Goal: Task Accomplishment & Management: Use online tool/utility

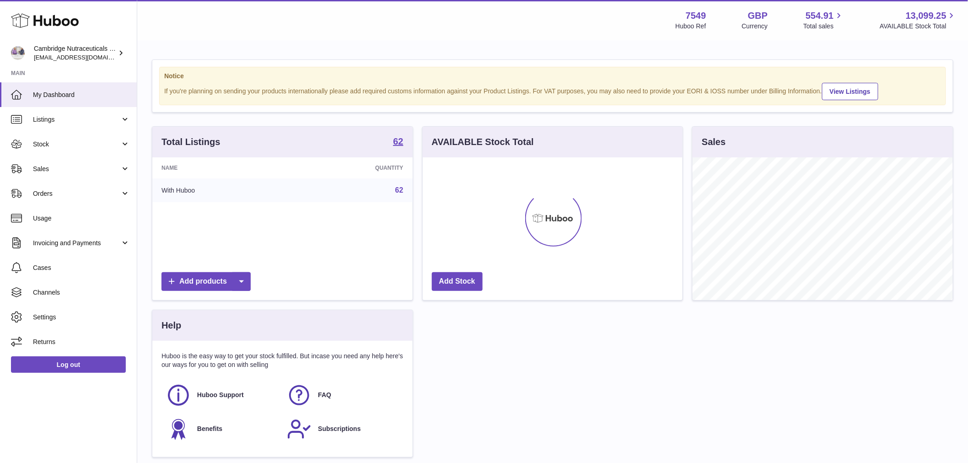
scroll to position [143, 260]
click at [67, 165] on span "Sales" at bounding box center [76, 169] width 87 height 9
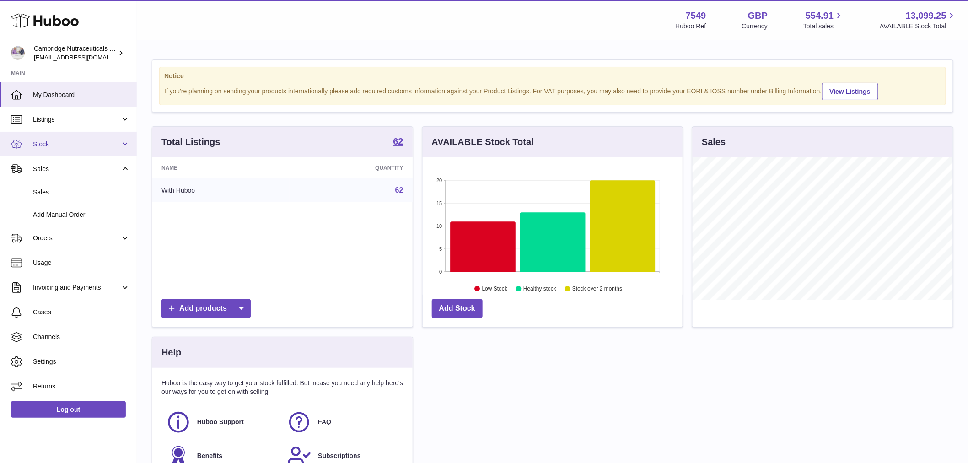
click at [64, 145] on span "Stock" at bounding box center [76, 144] width 87 height 9
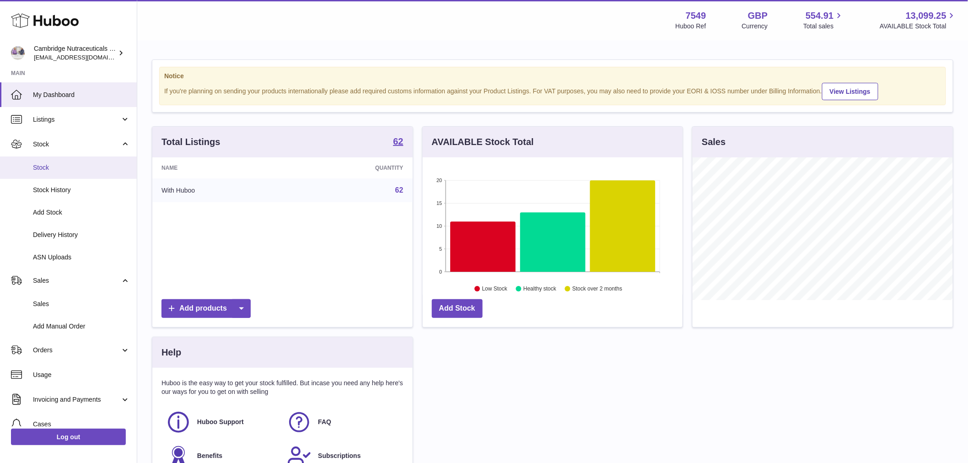
click at [59, 165] on span "Stock" at bounding box center [81, 167] width 97 height 9
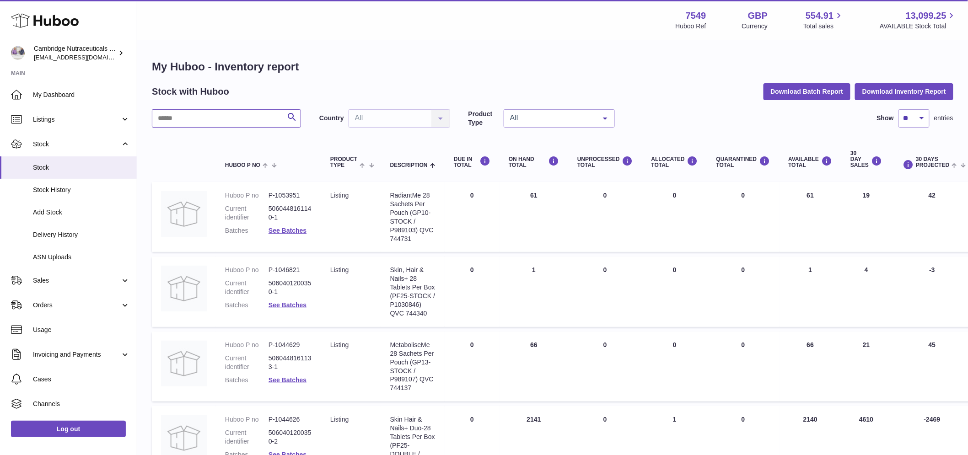
drag, startPoint x: 215, startPoint y: 111, endPoint x: 213, endPoint y: 115, distance: 4.7
click at [213, 113] on input "text" at bounding box center [226, 118] width 149 height 18
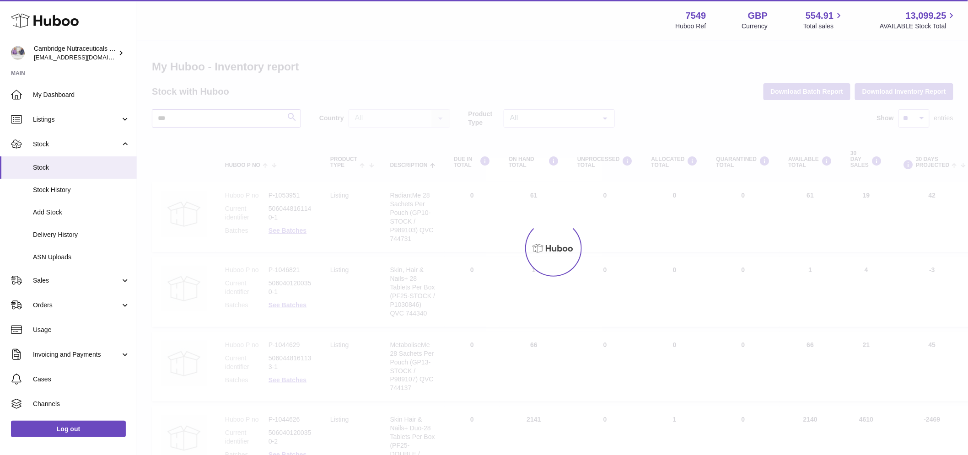
type input "***"
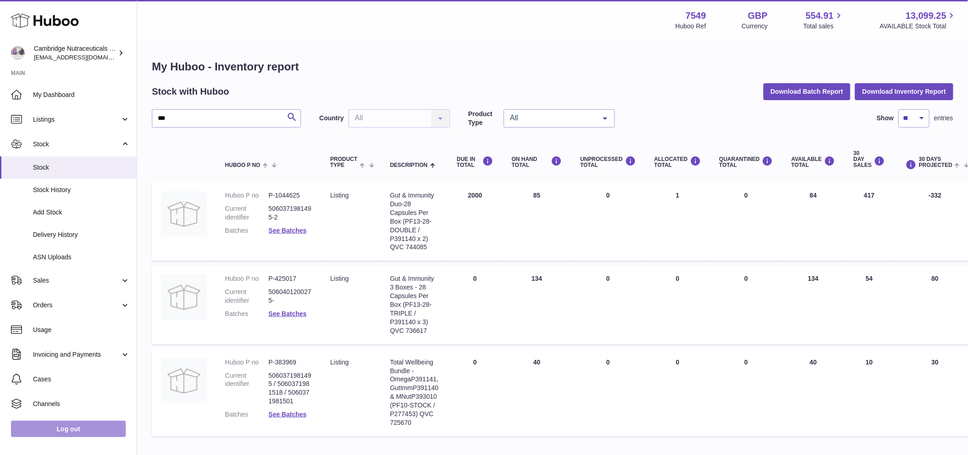
click at [86, 431] on link "Log out" at bounding box center [68, 429] width 115 height 16
